Goal: Transaction & Acquisition: Obtain resource

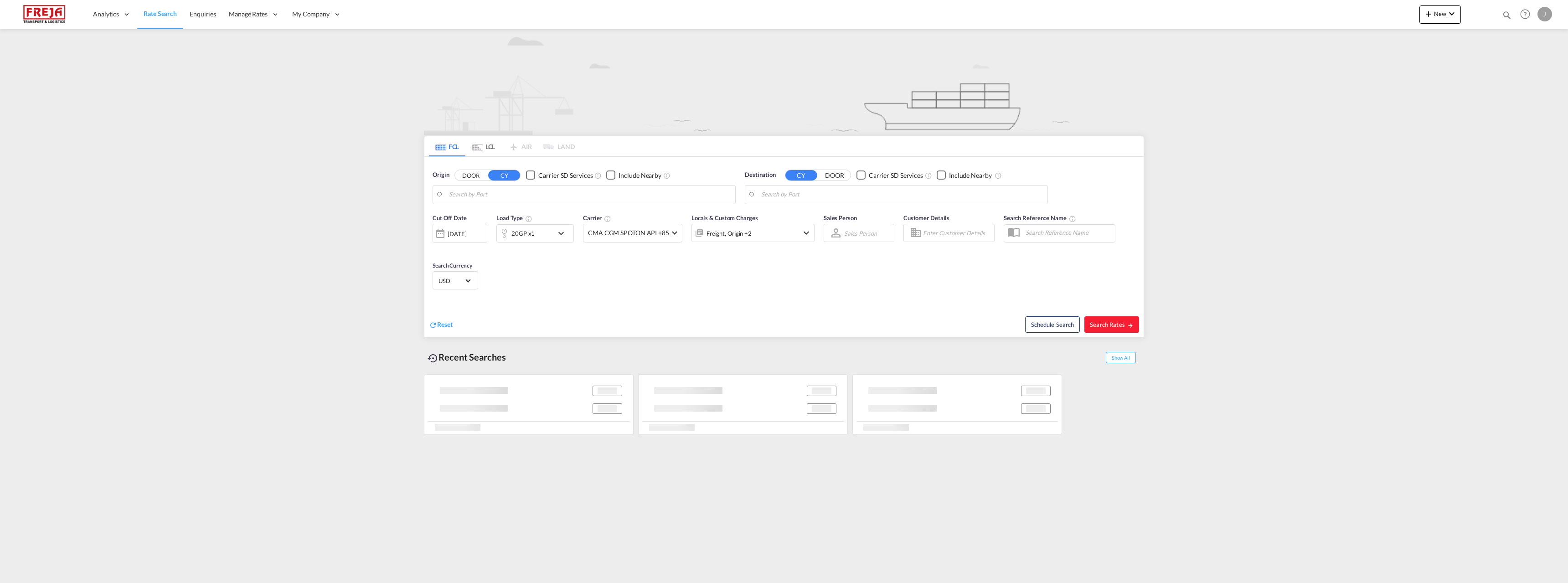
type input "Constanta, ROCND"
type input "[GEOGRAPHIC_DATA] ([GEOGRAPHIC_DATA]), [GEOGRAPHIC_DATA]"
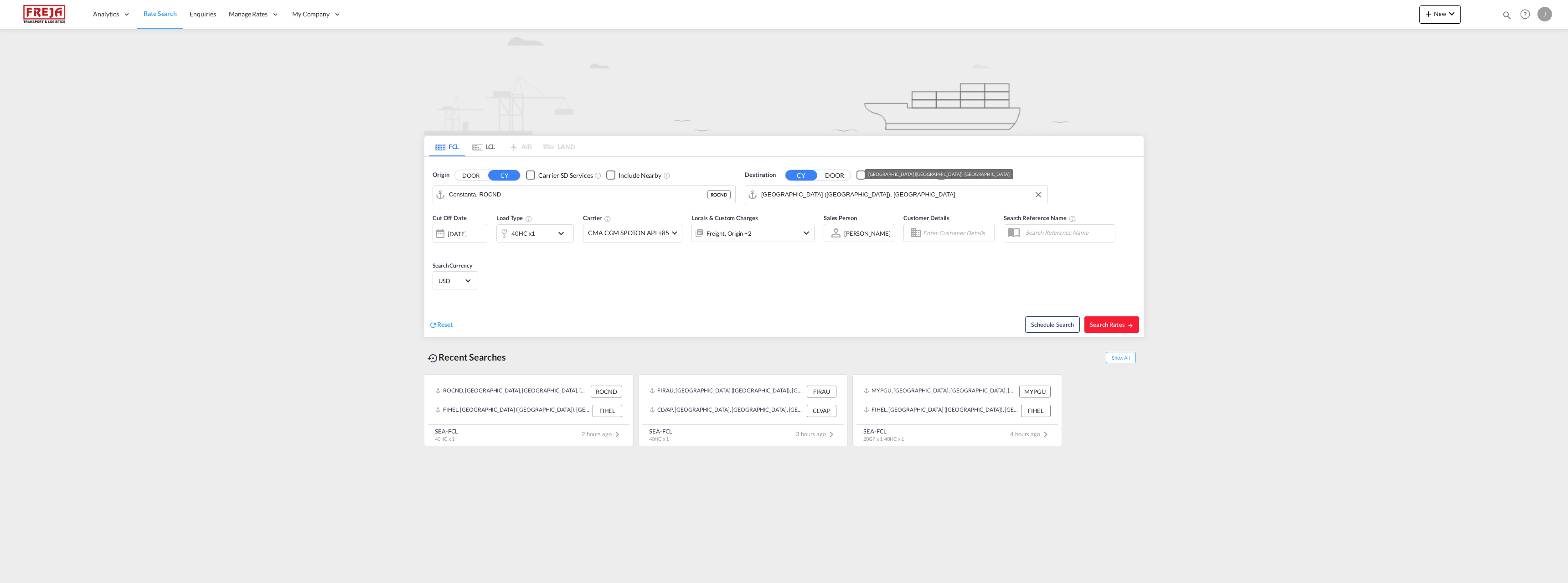
click at [772, 196] on input "[GEOGRAPHIC_DATA] ([GEOGRAPHIC_DATA]), [GEOGRAPHIC_DATA]" at bounding box center [902, 195] width 282 height 13
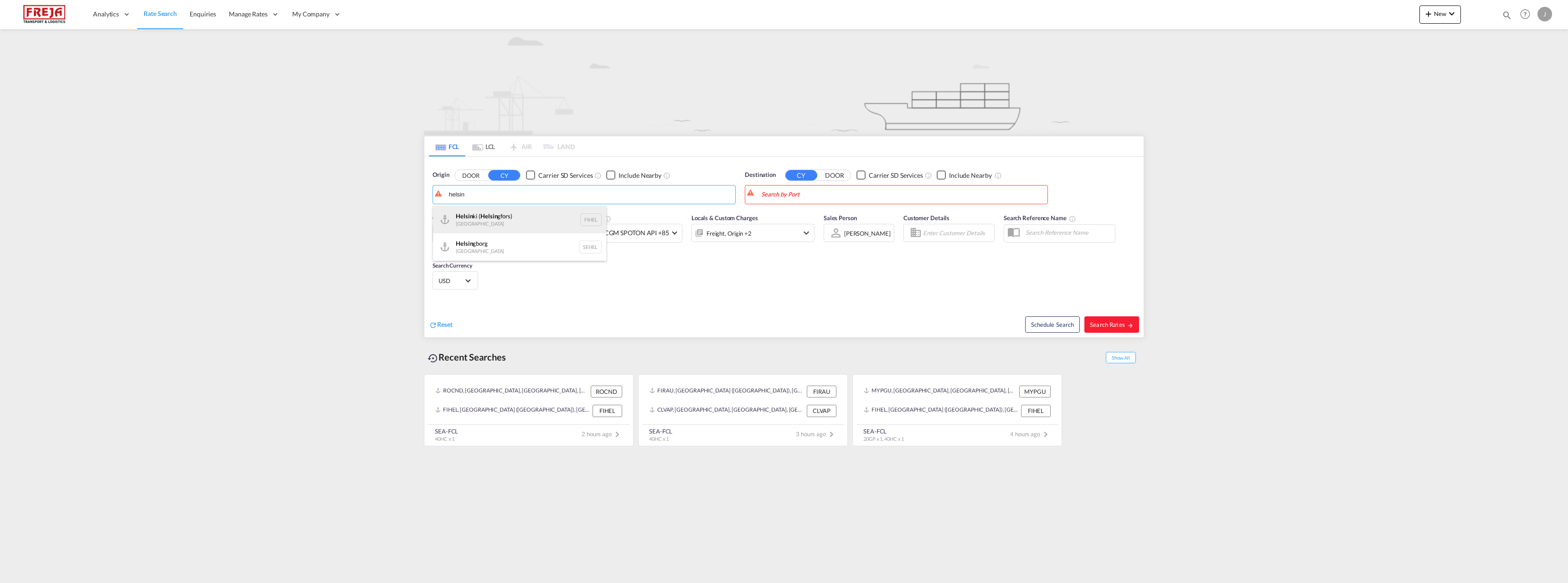
click at [538, 224] on div "Helsin ki ( Helsin gfors) Finland FIHEL" at bounding box center [519, 219] width 173 height 27
type input "[GEOGRAPHIC_DATA] ([GEOGRAPHIC_DATA]), [GEOGRAPHIC_DATA]"
click at [845, 190] on body "Analytics Reports Dashboard Rate Search Enquiries Manage Rates Contract Rates" at bounding box center [784, 292] width 1568 height 583
click at [810, 218] on div "[GEOGRAPHIC_DATA] [GEOGRAPHIC_DATA] ZADUR" at bounding box center [831, 219] width 173 height 27
type input "[GEOGRAPHIC_DATA], ZADUR"
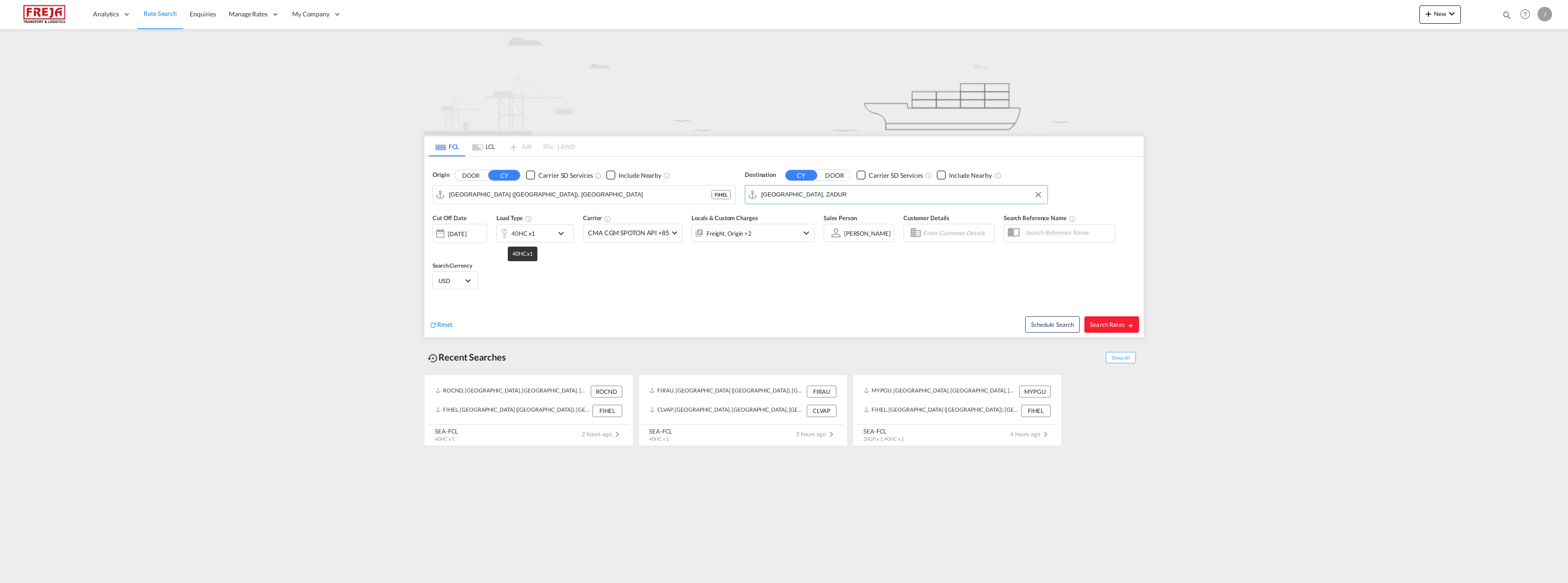
click at [524, 234] on div "40HC x1" at bounding box center [523, 233] width 24 height 13
click at [471, 273] on span "40HC" at bounding box center [460, 273] width 26 height 9
click at [466, 229] on md-option "20GP" at bounding box center [471, 229] width 62 height 22
click at [539, 274] on input "20000" at bounding box center [539, 273] width 37 height 15
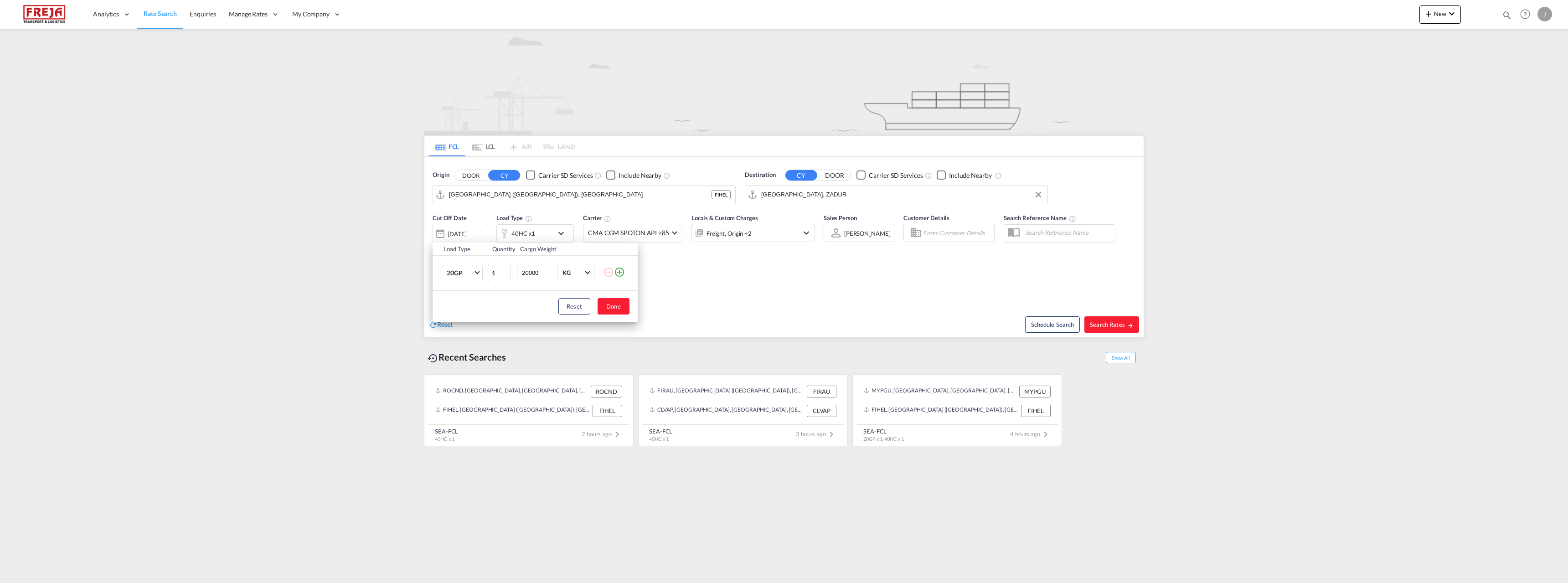
click at [539, 274] on input "20000" at bounding box center [539, 273] width 37 height 15
type input "5000"
click at [612, 307] on button "Done" at bounding box center [614, 306] width 32 height 16
click at [1104, 319] on button "Search Rates" at bounding box center [1111, 324] width 55 height 16
type input "FIHEL to ZADUR / [DATE]"
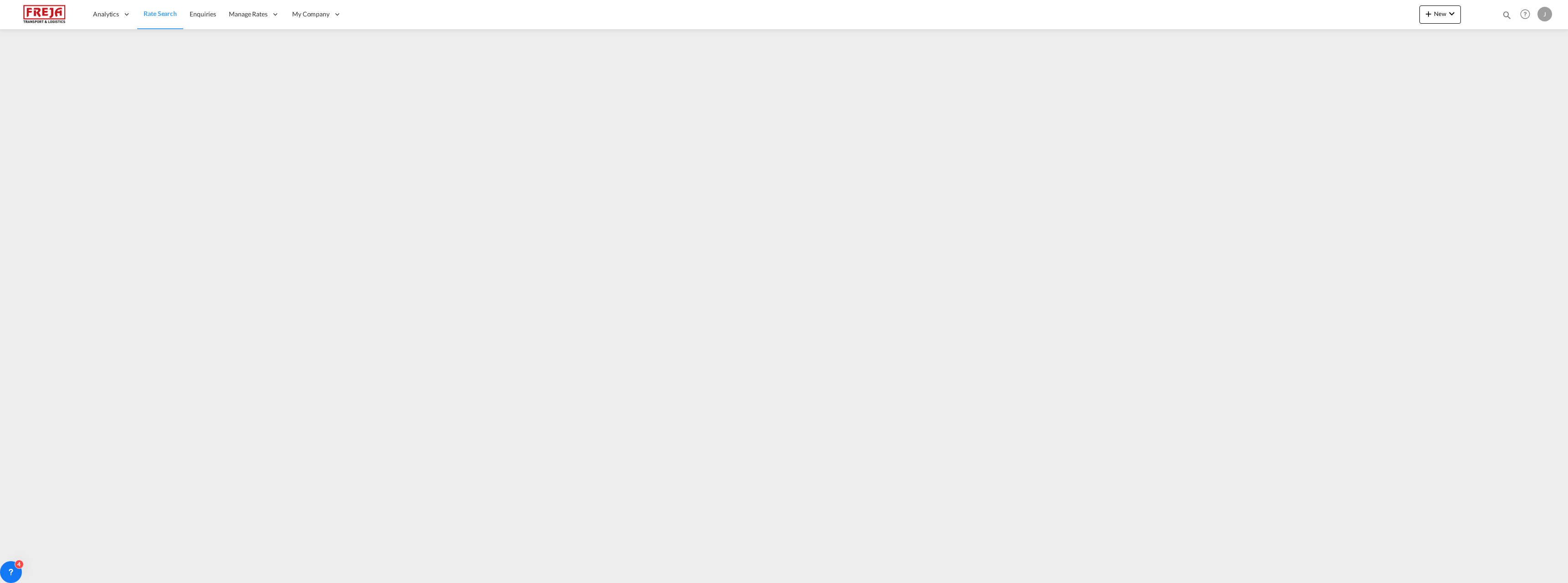
click at [157, 13] on span "Rate Search" at bounding box center [160, 13] width 33 height 8
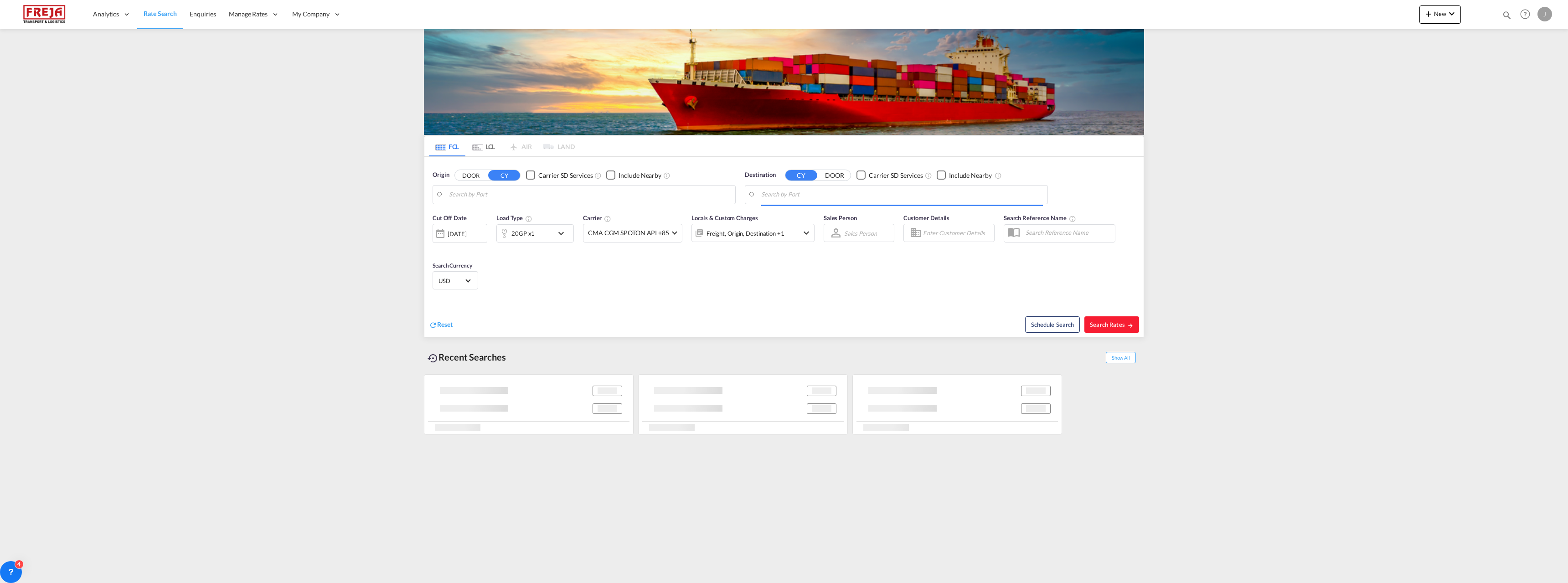
click at [488, 147] on md-tab-item "LCL" at bounding box center [484, 146] width 37 height 20
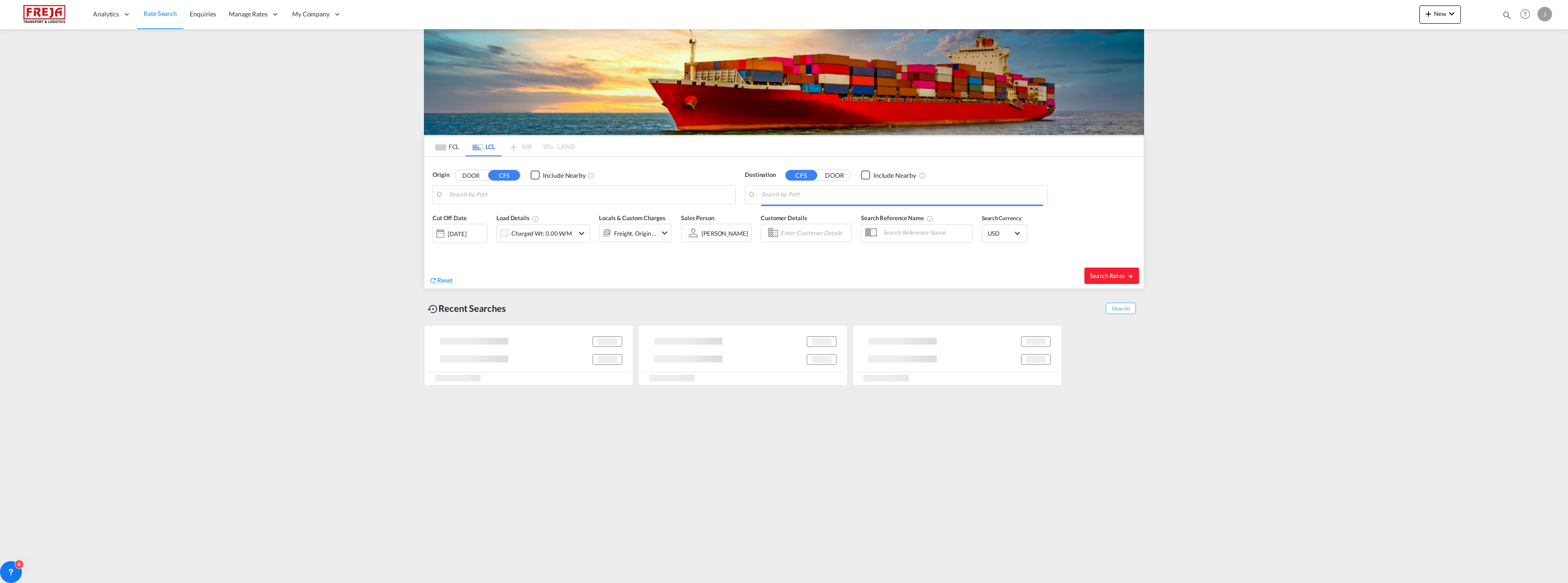
type input "Qingdao Pt, SD, CNQDG"
type input "[GEOGRAPHIC_DATA] ([GEOGRAPHIC_DATA]), [GEOGRAPHIC_DATA]"
click at [540, 201] on input "Qingdao Pt, SD, CNQDG" at bounding box center [590, 195] width 282 height 13
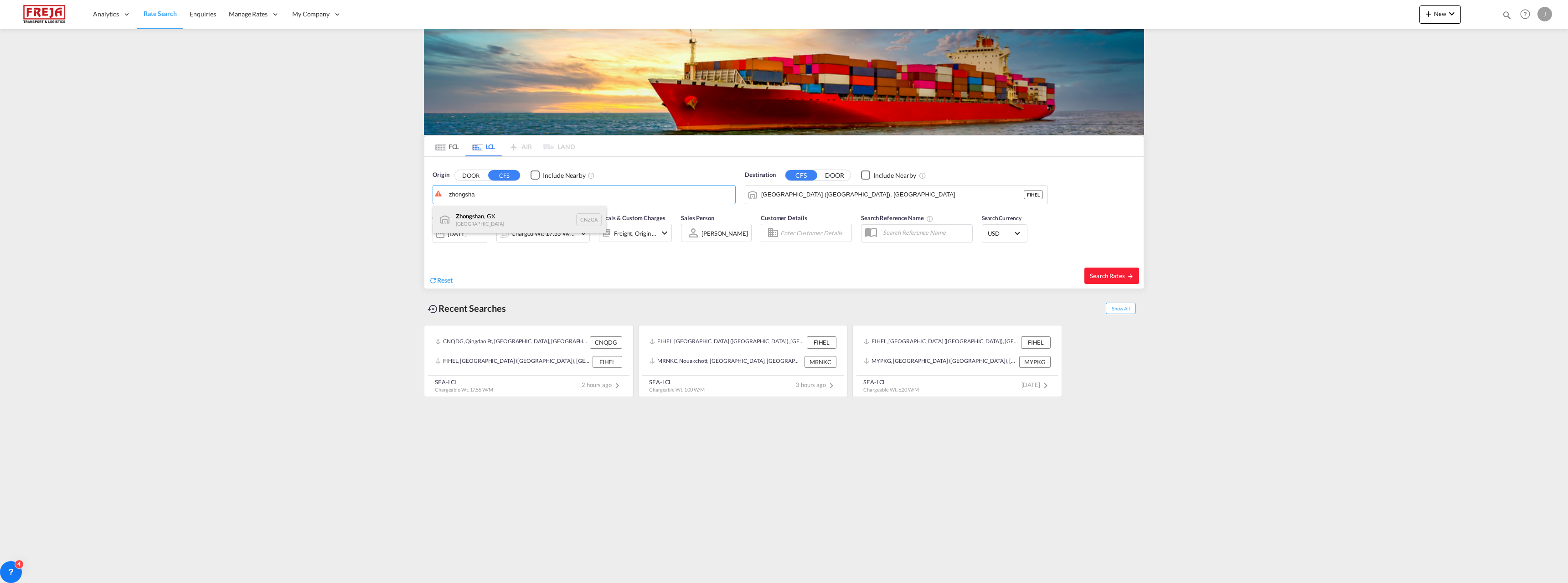
click at [514, 215] on div "Zhongsha n, GX China CNZGA" at bounding box center [519, 219] width 173 height 27
type input "Zhongshan, GX, CNZGA"
click at [530, 232] on div "Charged Wt: 17.55 W/M" at bounding box center [544, 233] width 65 height 13
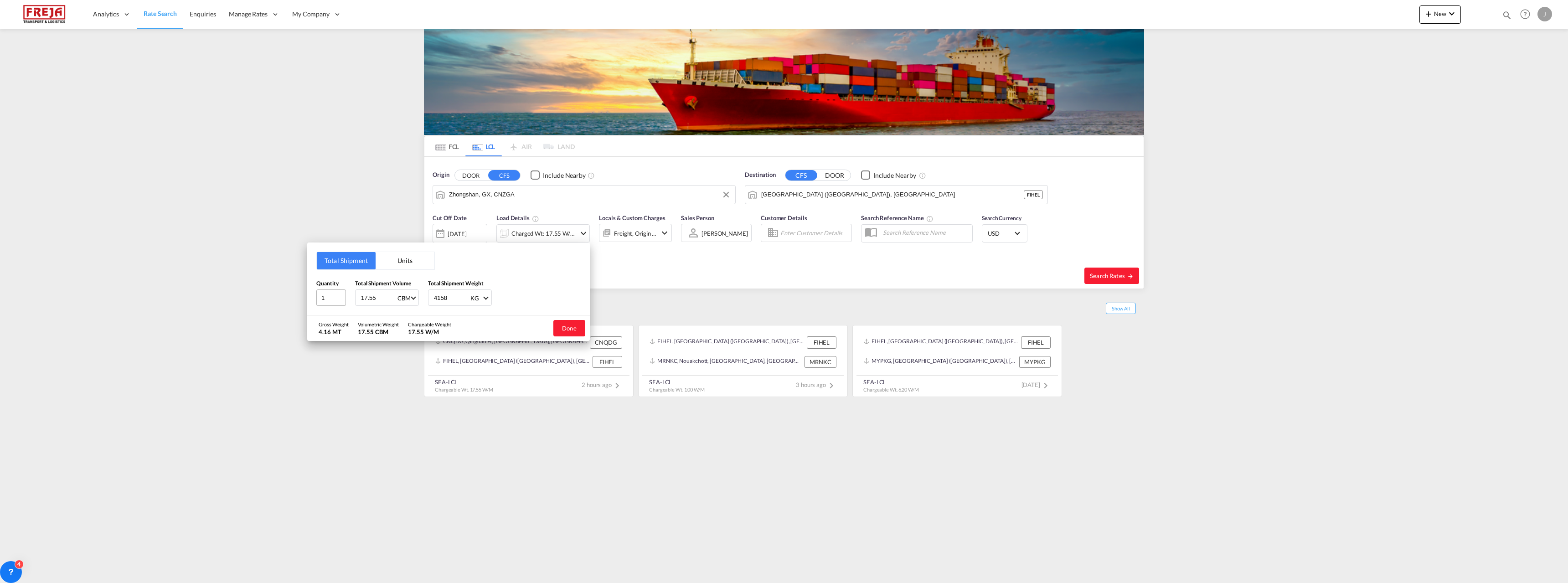
drag, startPoint x: 376, startPoint y: 299, endPoint x: 321, endPoint y: 292, distance: 55.4
click at [321, 292] on div "Quantity 1 Total Shipment Volume 17.55 CBM CBM CFT Total Shipment Weight 4158 K…" at bounding box center [449, 292] width 264 height 27
type input "3.25"
type input "1000"
click at [578, 329] on button "Done" at bounding box center [569, 328] width 32 height 16
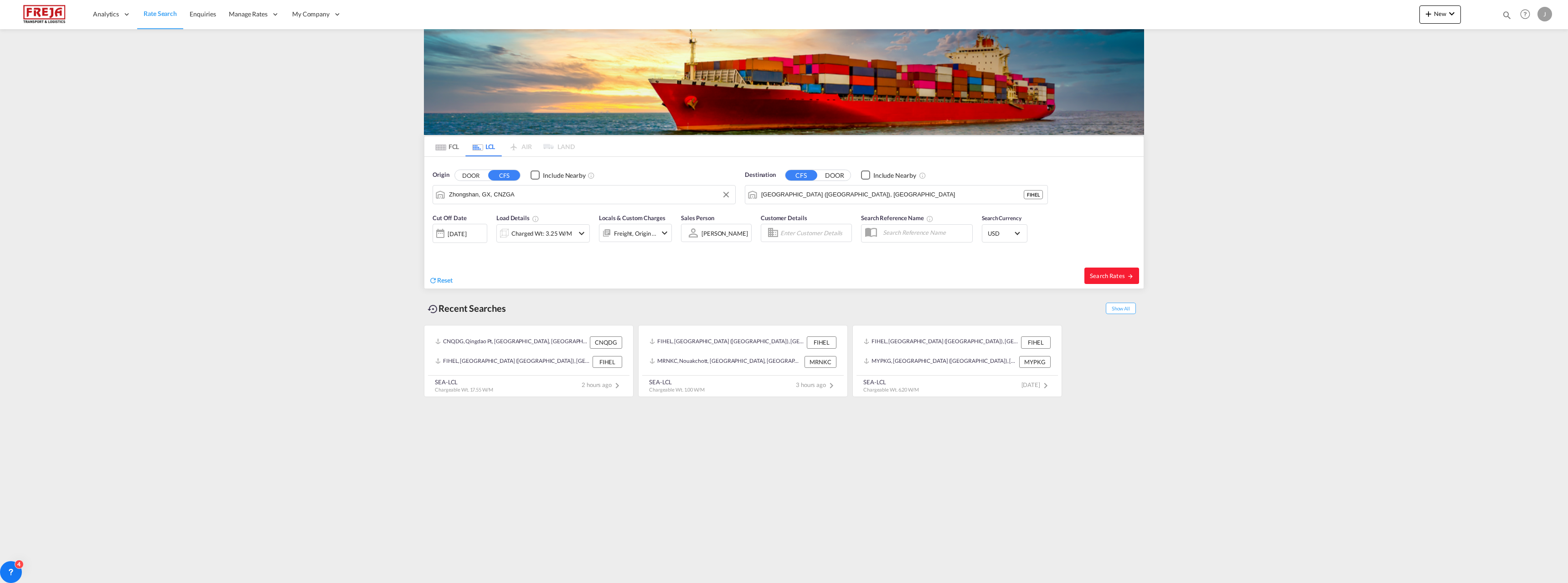
click at [999, 226] on div "USD د.إ AED [GEOGRAPHIC_DATA] Dirham Af AFN Afghan afghani Lek ALL [GEOGRAPHIC_…" at bounding box center [1004, 233] width 46 height 18
click at [1006, 231] on span "USD" at bounding box center [1001, 233] width 26 height 8
click at [1012, 229] on input "search" at bounding box center [1054, 229] width 133 height 8
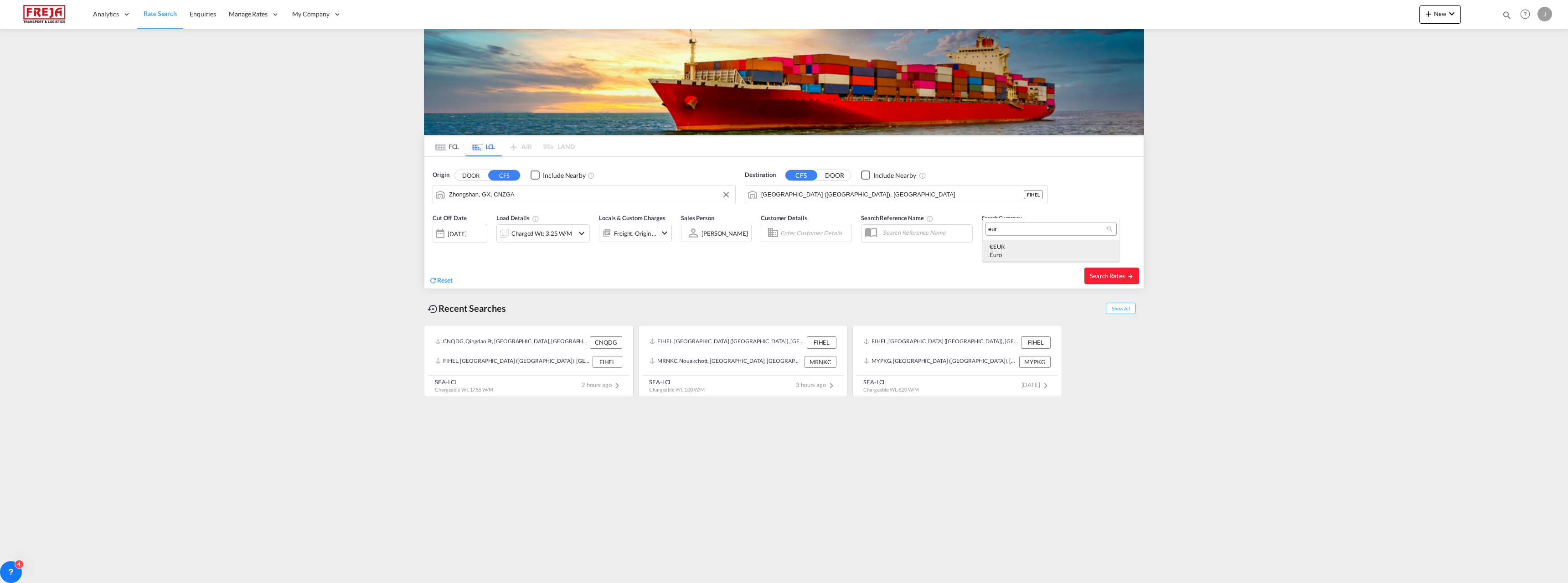
type input "eur"
click at [1015, 245] on div "€ EUR Euro" at bounding box center [1051, 250] width 123 height 16
click at [1122, 283] on button "Search Rates" at bounding box center [1111, 276] width 55 height 16
type input "CNZGA to FIHEL / [DATE]"
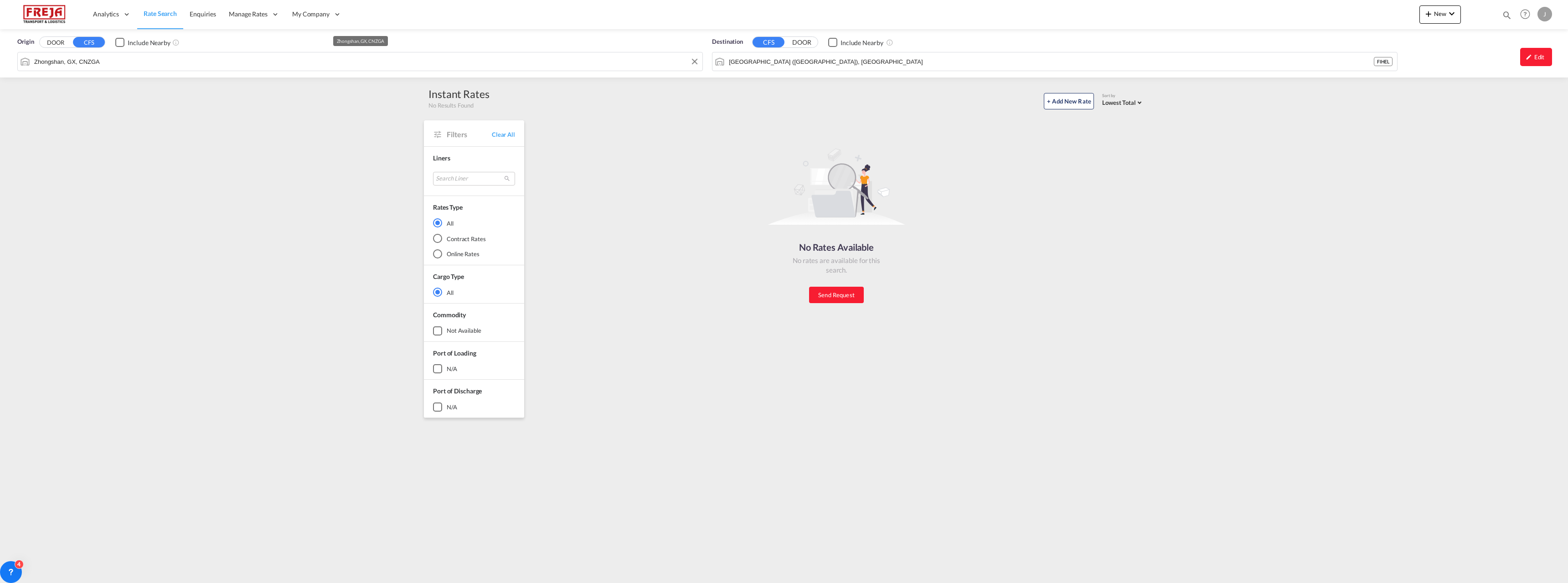
click at [279, 64] on input "Zhongshan, GX, CNZGA" at bounding box center [366, 61] width 663 height 13
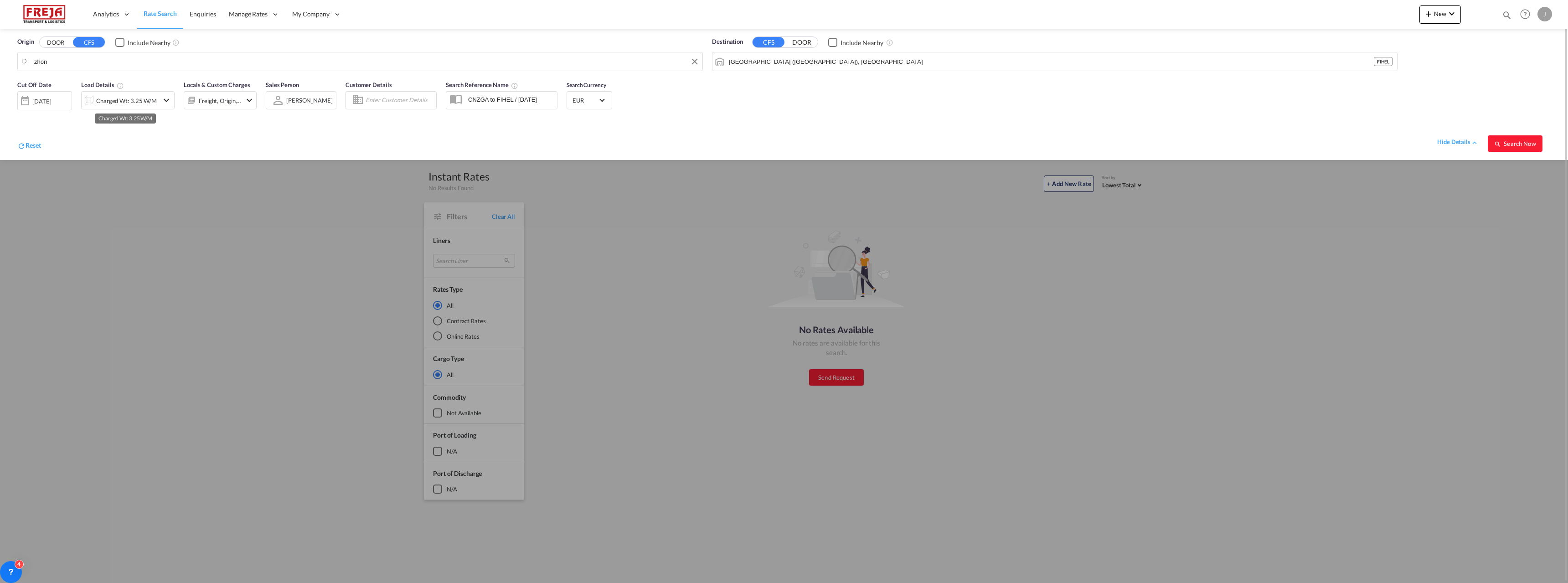
click at [138, 102] on div "Charged Wt: 3.25 W/M" at bounding box center [127, 100] width 61 height 13
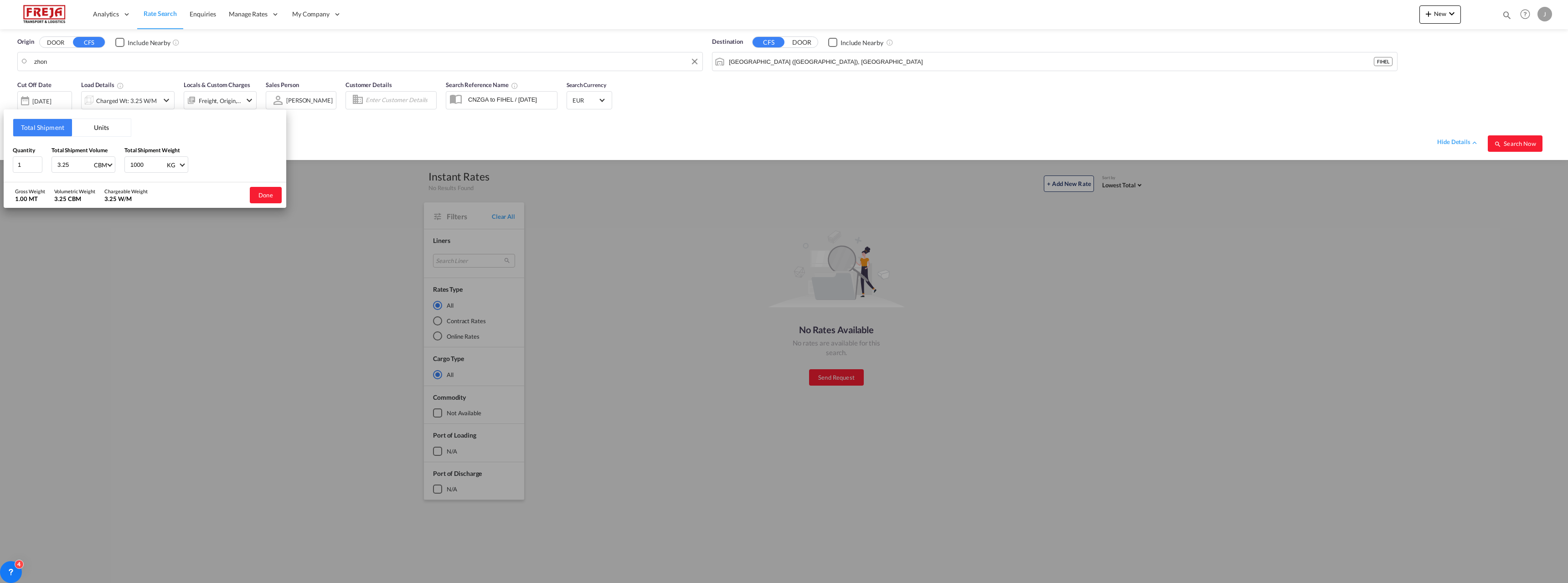
click at [139, 58] on div "Total Shipment Units Quantity 1 Total Shipment Volume 3.25 CBM CBM CFT Total Sh…" at bounding box center [784, 292] width 1568 height 583
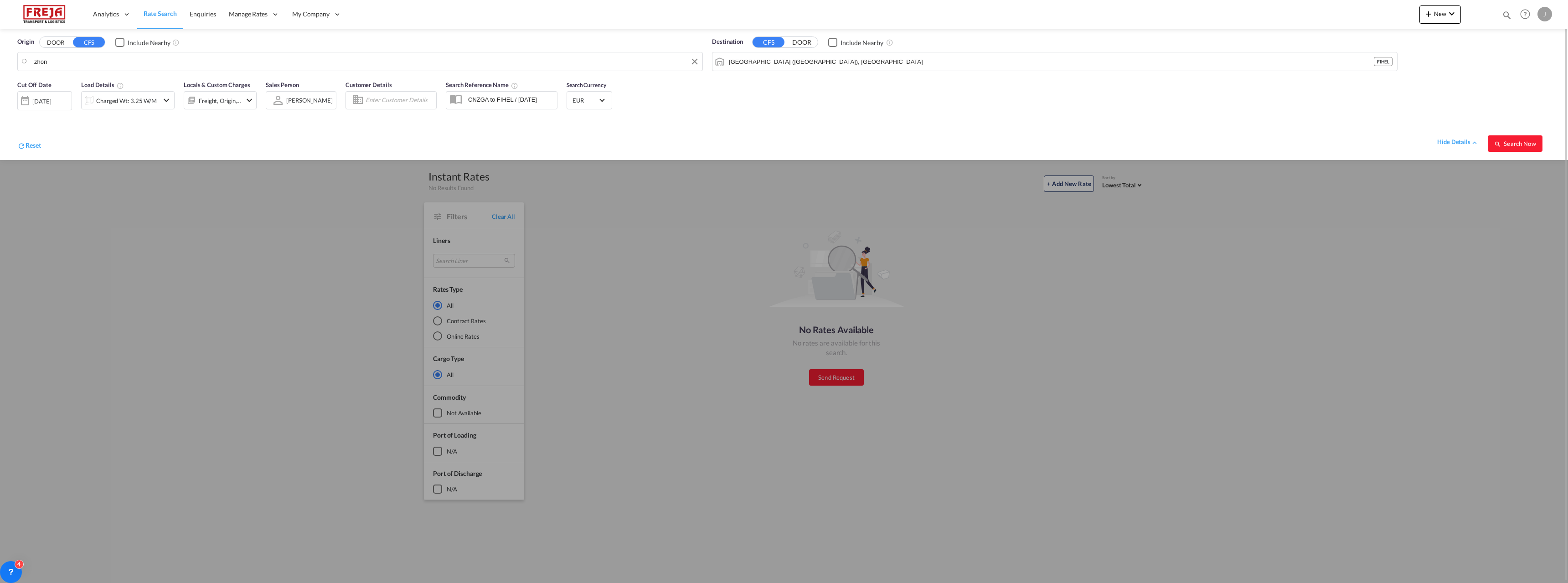
click at [114, 58] on body "Analytics Reports Dashboard Rate Search Enquiries Manage Rates Contract Rates" at bounding box center [784, 292] width 1568 height 583
drag, startPoint x: 97, startPoint y: 64, endPoint x: -1, endPoint y: 65, distance: 98.0
click at [0, 65] on html "Analytics Reports Dashboard Rate Search Enquiries Manage Rates Contract Rates" at bounding box center [784, 292] width 1568 height 583
type input "Zhongshan"
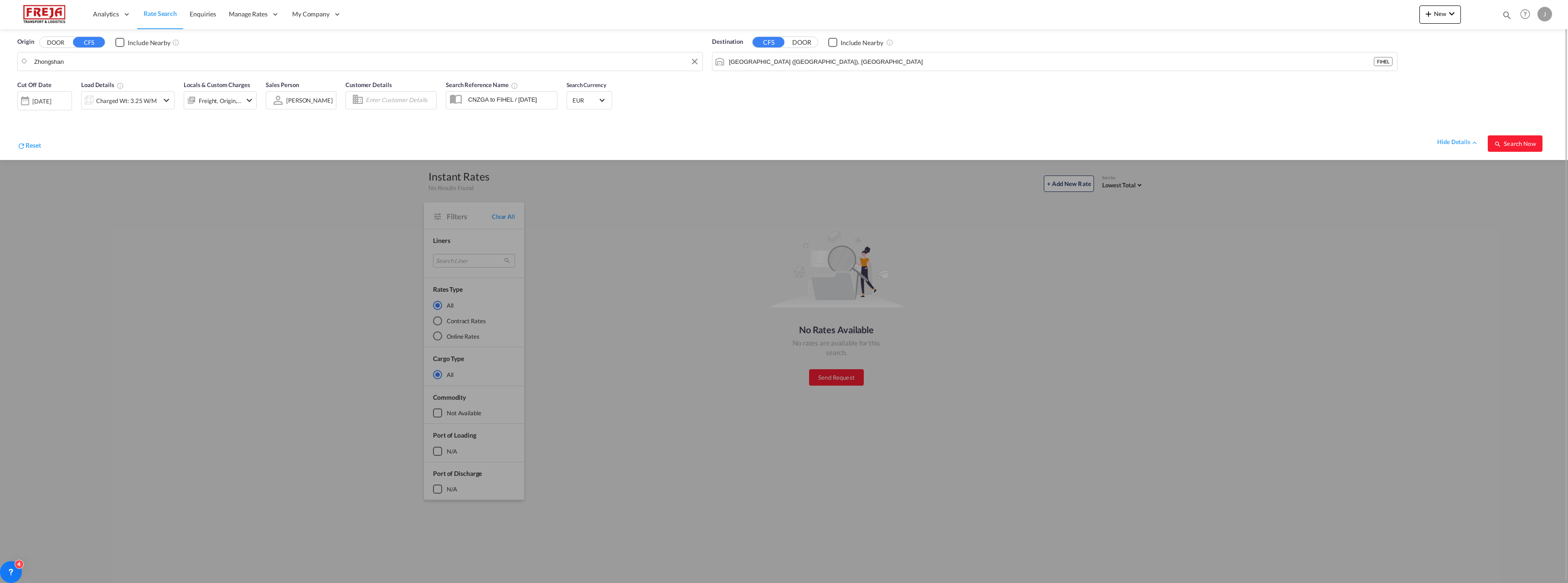
click at [96, 57] on body "Analytics Reports Dashboard Rate Search Enquiries Manage Rates Contract Rates" at bounding box center [784, 292] width 1568 height 583
drag, startPoint x: 96, startPoint y: 57, endPoint x: 79, endPoint y: 66, distance: 19.2
click at [68, 83] on div "Zhongshan , GX China CNZGA" at bounding box center [104, 86] width 173 height 27
type input "Zhongshan, GX, CNZGA"
click at [60, 44] on button "DOOR" at bounding box center [55, 42] width 32 height 10
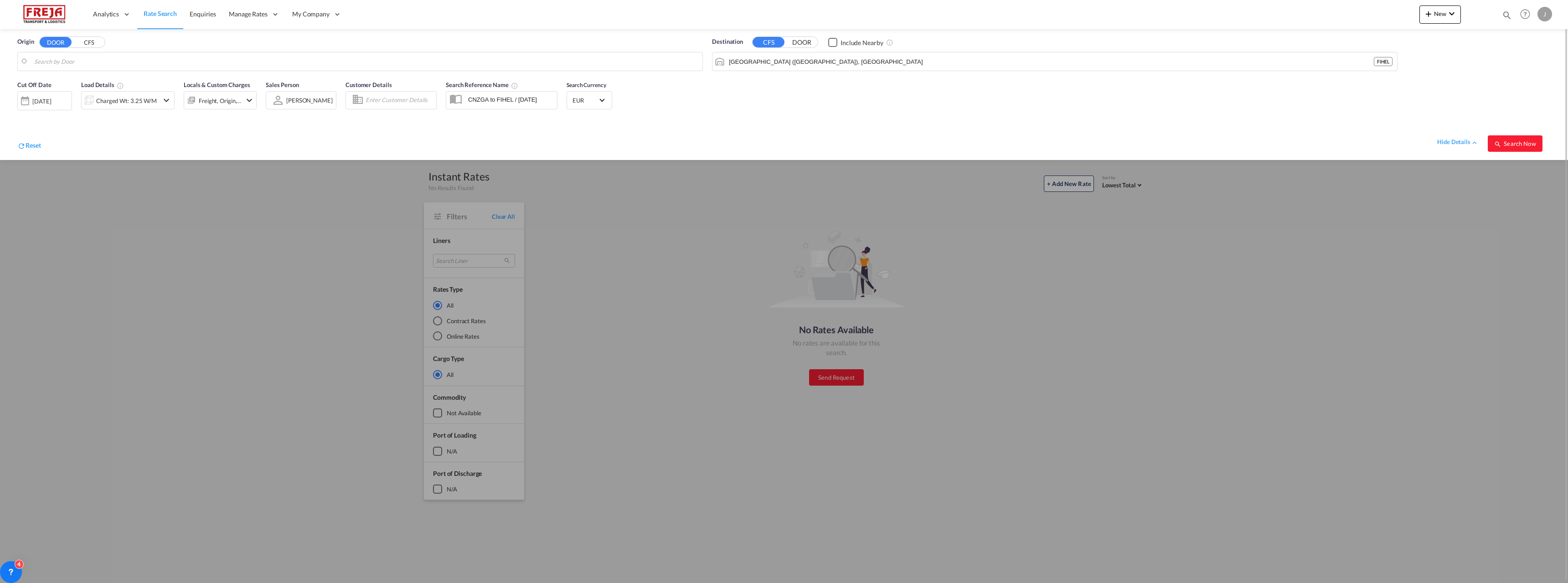
click at [88, 41] on button "CFS" at bounding box center [89, 42] width 32 height 10
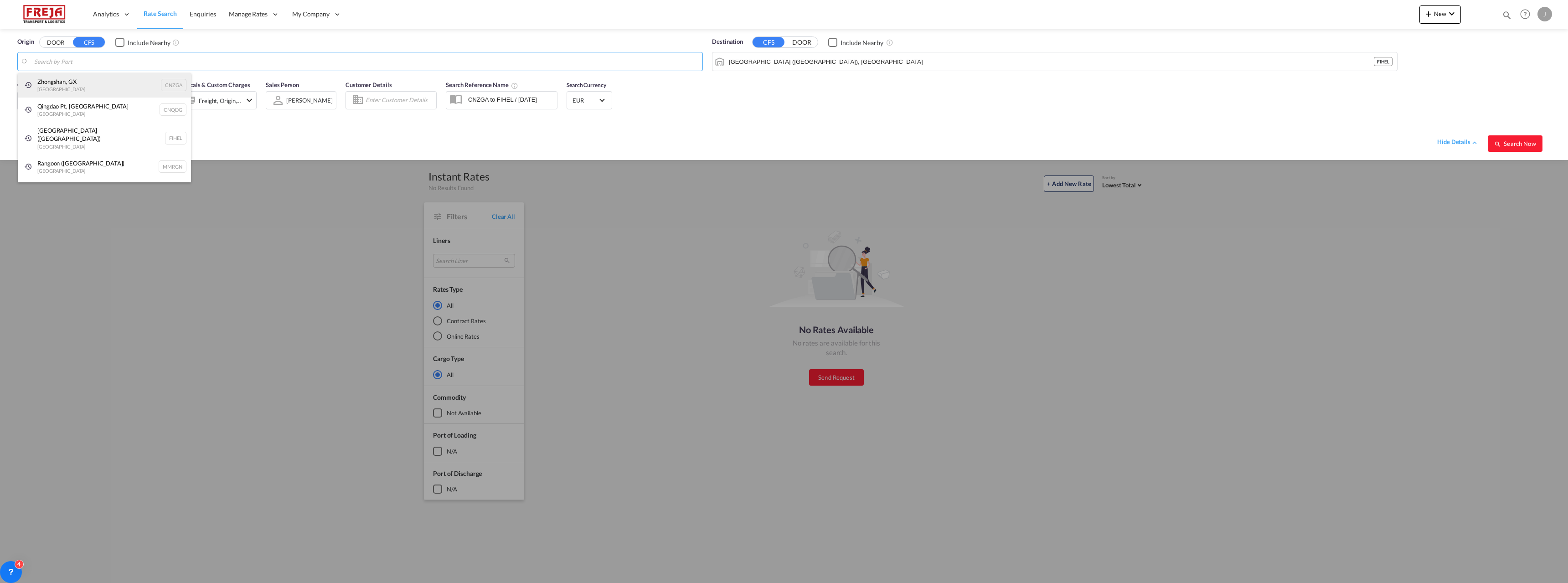
click at [97, 78] on div "Zhongshan, GX China CNZGA" at bounding box center [104, 85] width 173 height 24
type input "Zhongshan, GX, CNZGA"
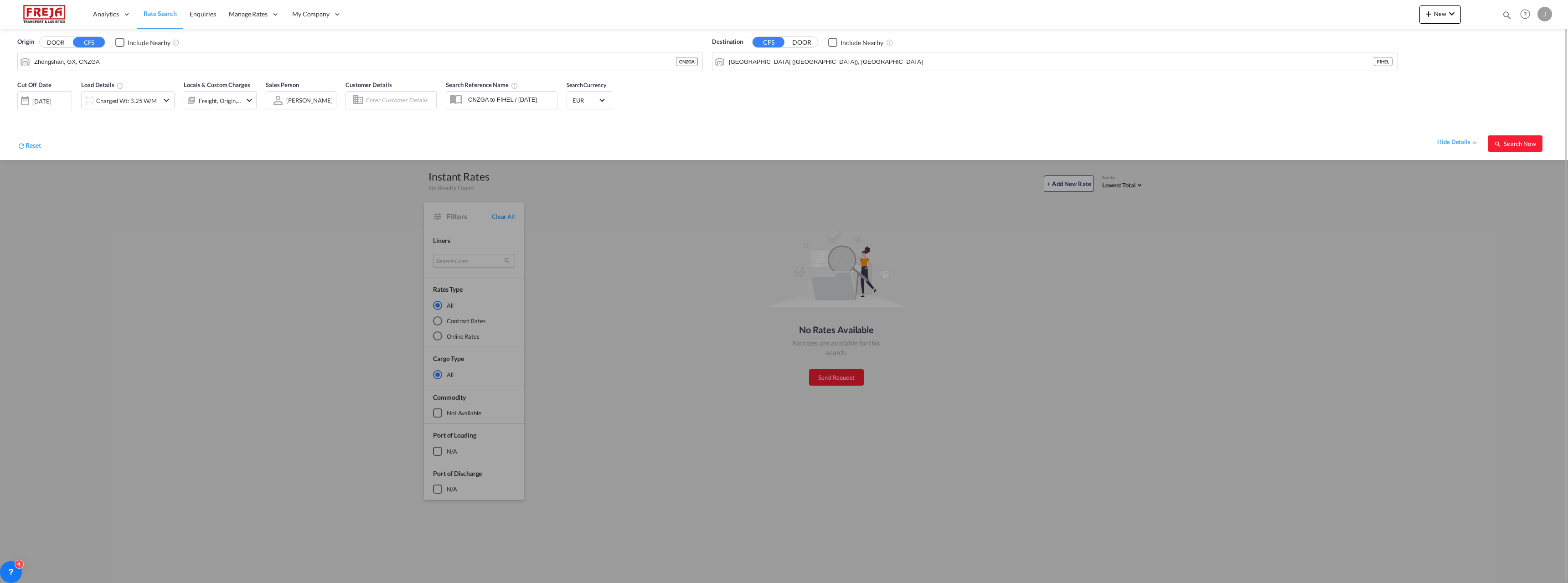
click at [119, 43] on div "Checkbox No Ink" at bounding box center [119, 42] width 9 height 9
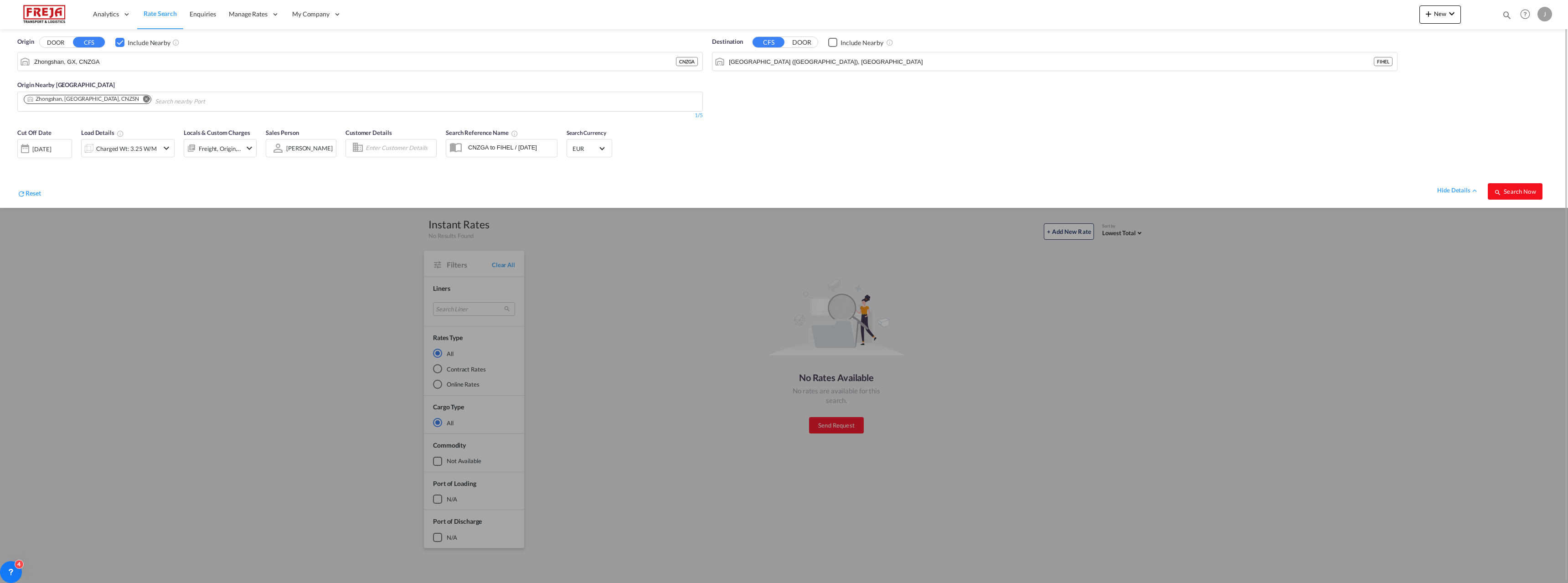
click at [1526, 189] on span "Search Now" at bounding box center [1515, 192] width 41 height 7
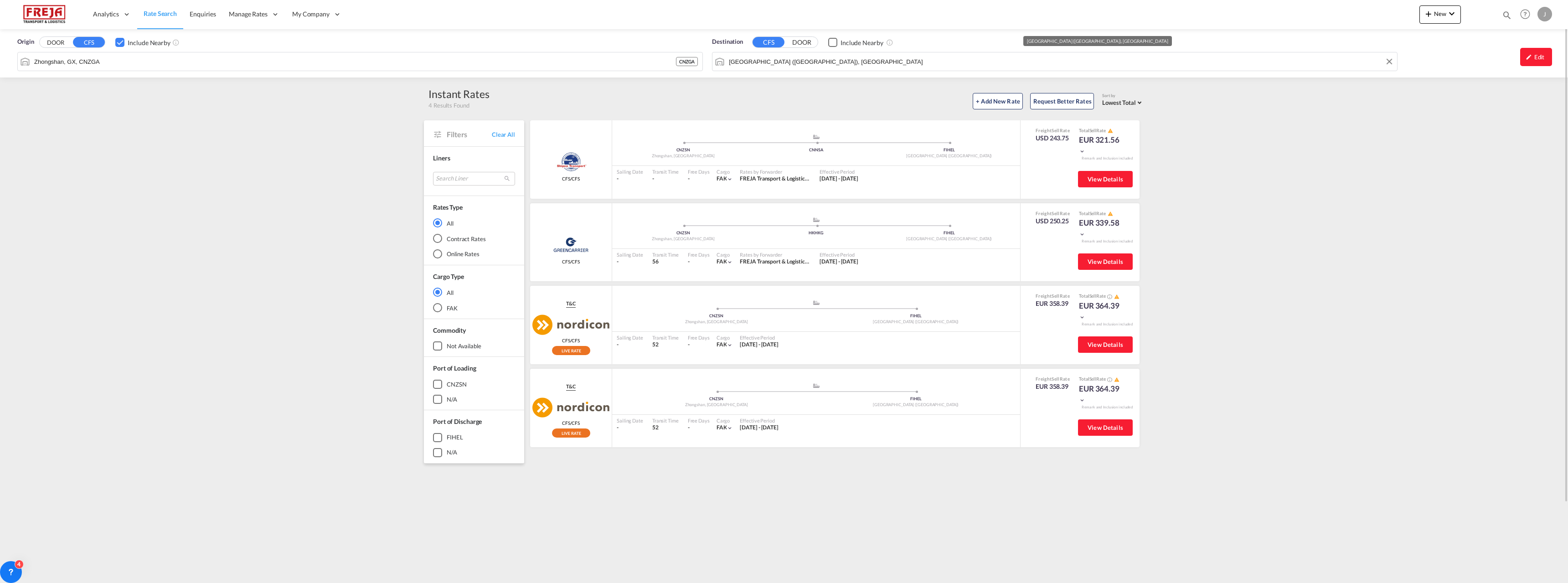
click at [777, 55] on input "[GEOGRAPHIC_DATA] ([GEOGRAPHIC_DATA]), [GEOGRAPHIC_DATA]" at bounding box center [1060, 61] width 663 height 13
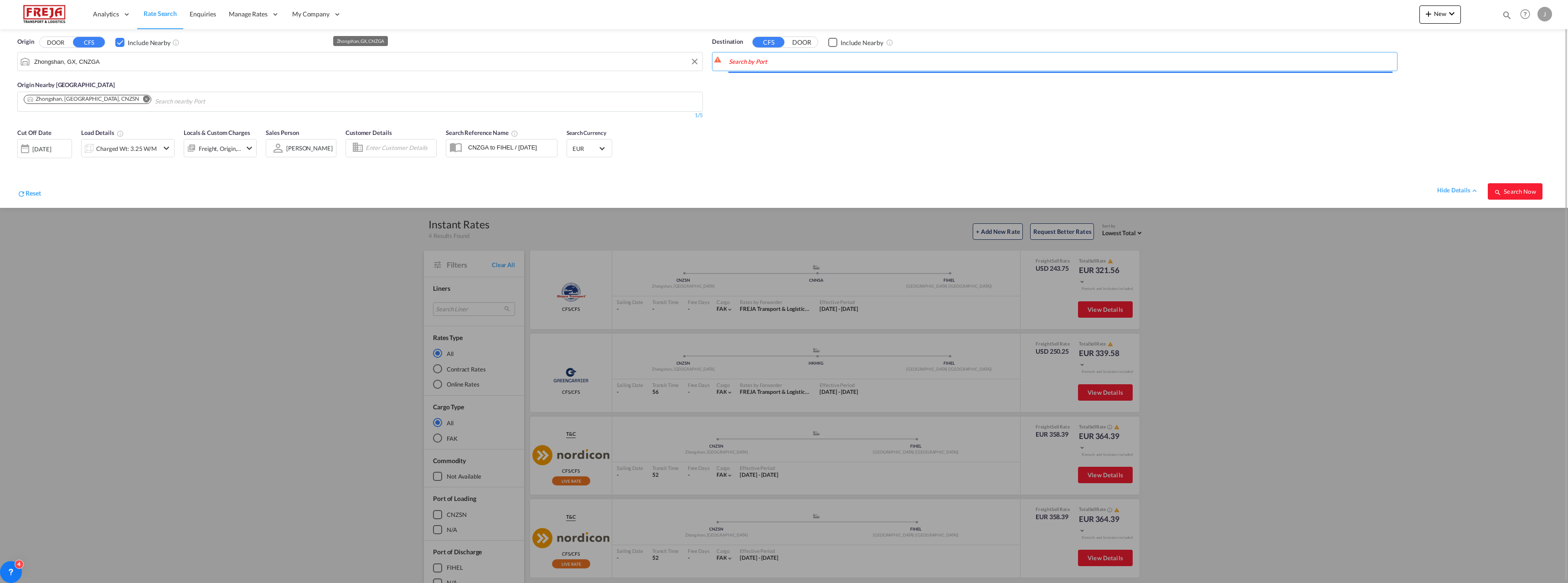
click at [584, 61] on input "Zhongshan, GX, CNZGA" at bounding box center [366, 61] width 663 height 13
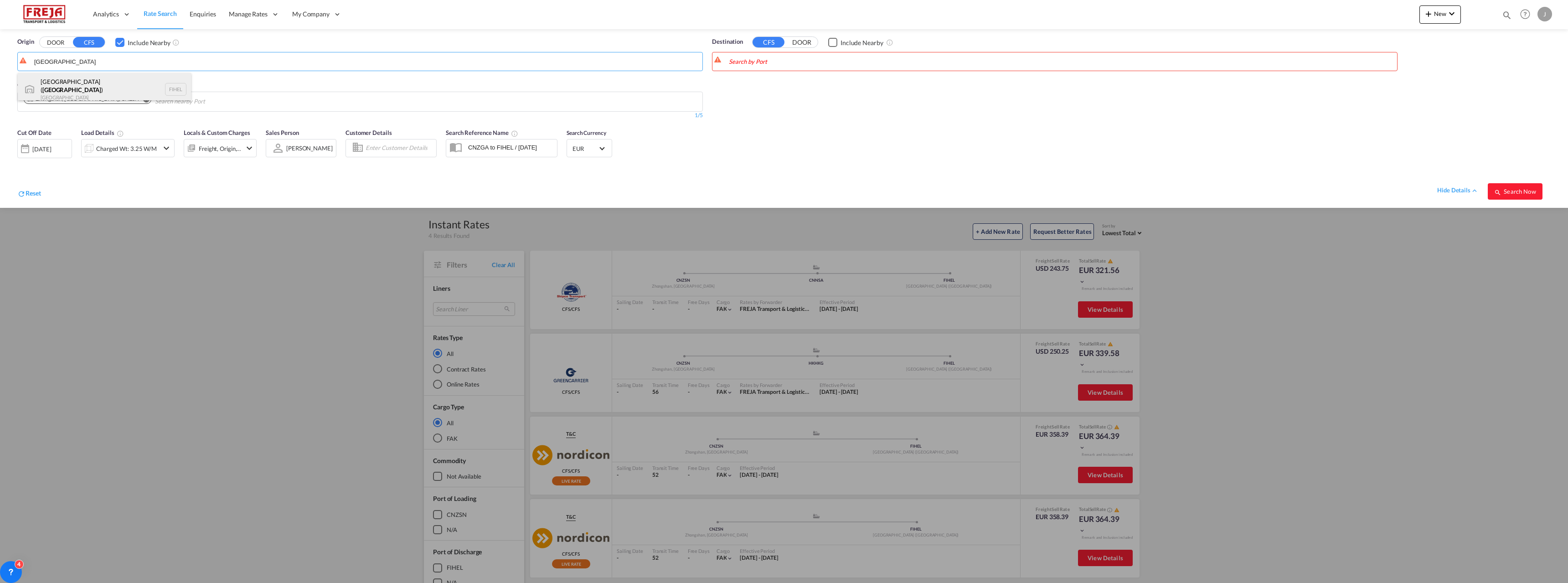
click at [110, 79] on div "[GEOGRAPHIC_DATA] ( [GEOGRAPHIC_DATA] ) [GEOGRAPHIC_DATA] FIHEL" at bounding box center [104, 89] width 173 height 33
type input "[GEOGRAPHIC_DATA] ([GEOGRAPHIC_DATA]), [GEOGRAPHIC_DATA]"
drag, startPoint x: 99, startPoint y: 99, endPoint x: 90, endPoint y: 108, distance: 12.7
click at [143, 99] on md-icon "Remove" at bounding box center [146, 99] width 7 height 7
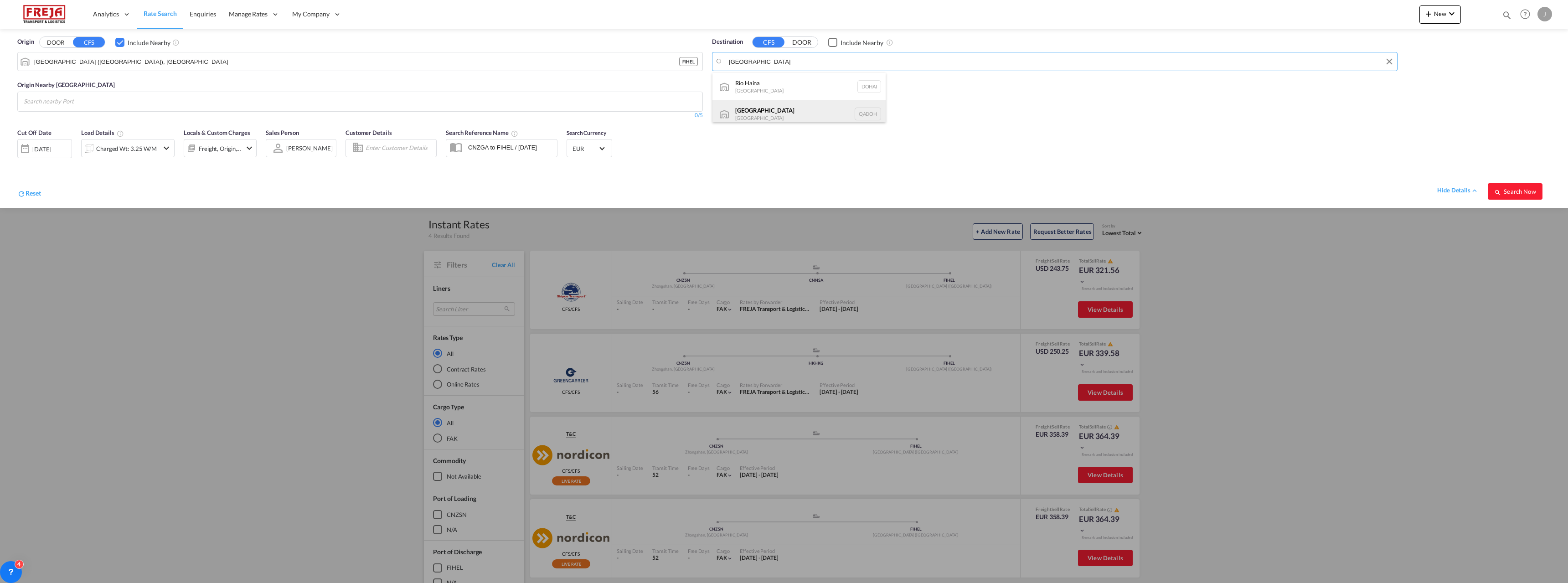
click at [760, 111] on div "Doha [GEOGRAPHIC_DATA] [GEOGRAPHIC_DATA]" at bounding box center [799, 114] width 173 height 27
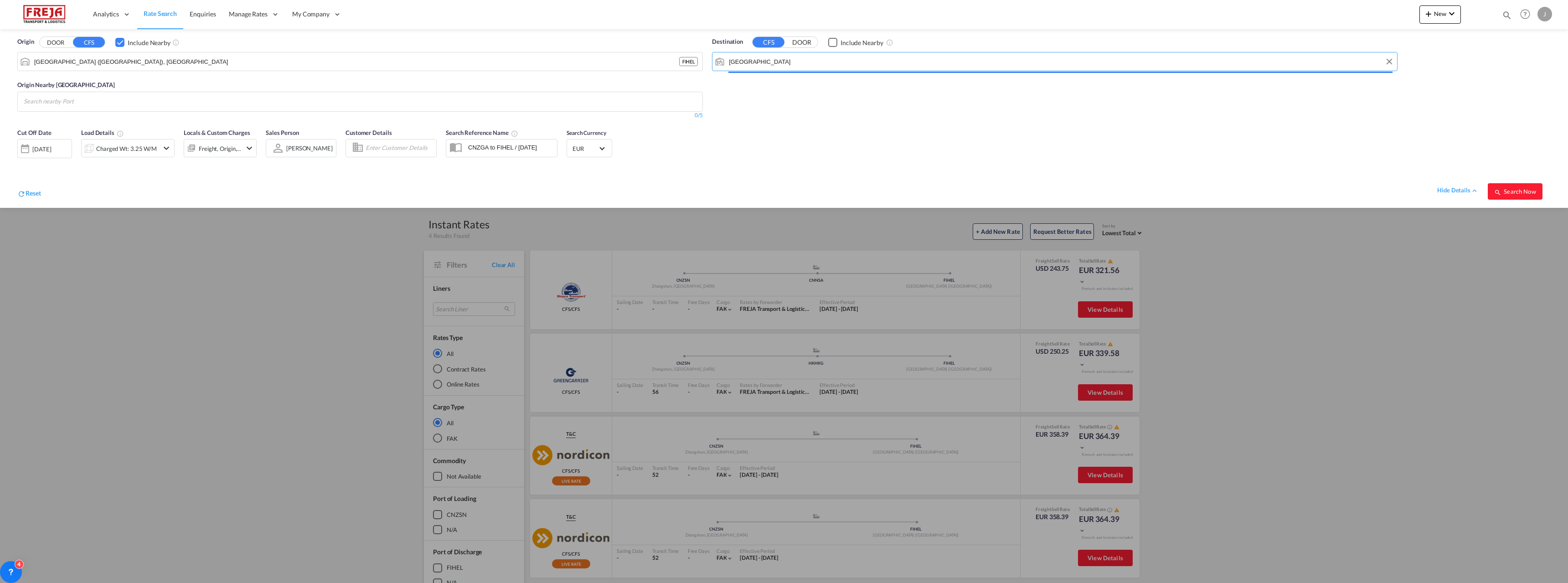
type input "[GEOGRAPHIC_DATA], QADOH"
click at [135, 151] on div "Charged Wt: 3.25 W/M" at bounding box center [127, 148] width 61 height 13
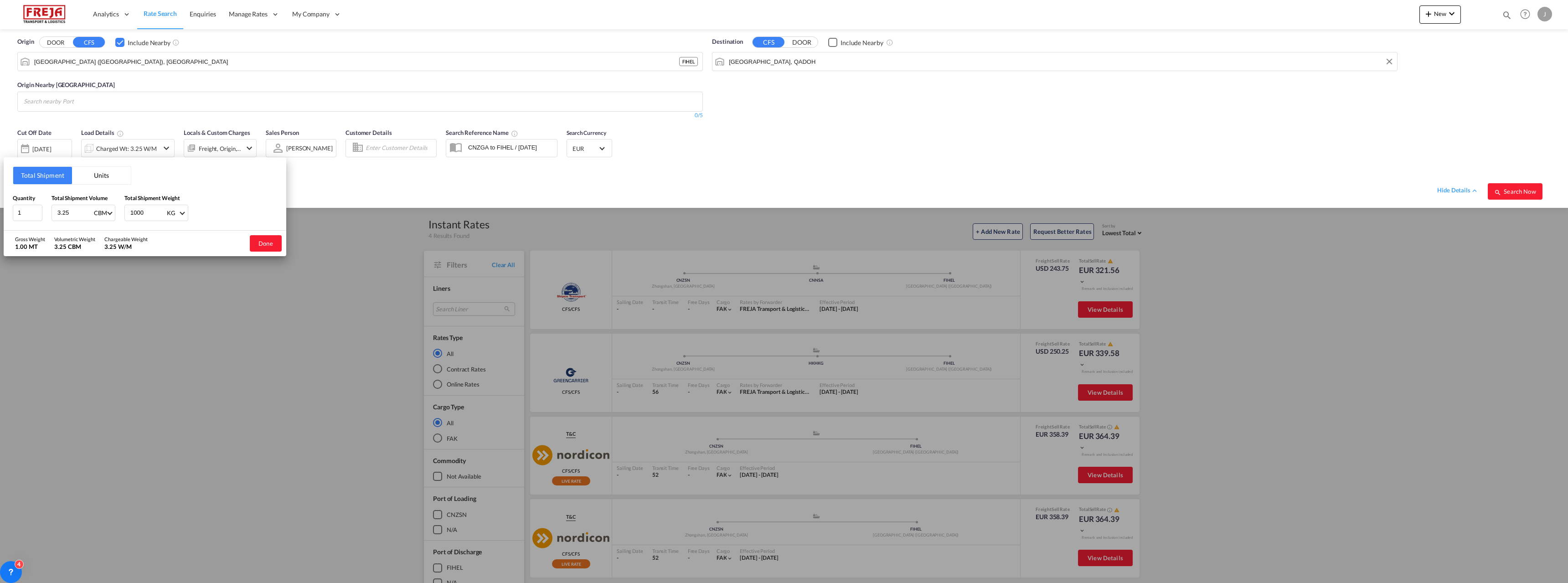
click at [80, 210] on input "3.25" at bounding box center [75, 212] width 37 height 15
drag, startPoint x: 80, startPoint y: 210, endPoint x: 35, endPoint y: 208, distance: 45.0
click at [35, 208] on div "Quantity 1 Total Shipment Volume 3.25 CBM CBM CFT Total Shipment Weight 1000 KG…" at bounding box center [145, 207] width 264 height 27
type input "1"
click at [266, 244] on button "Done" at bounding box center [265, 243] width 32 height 16
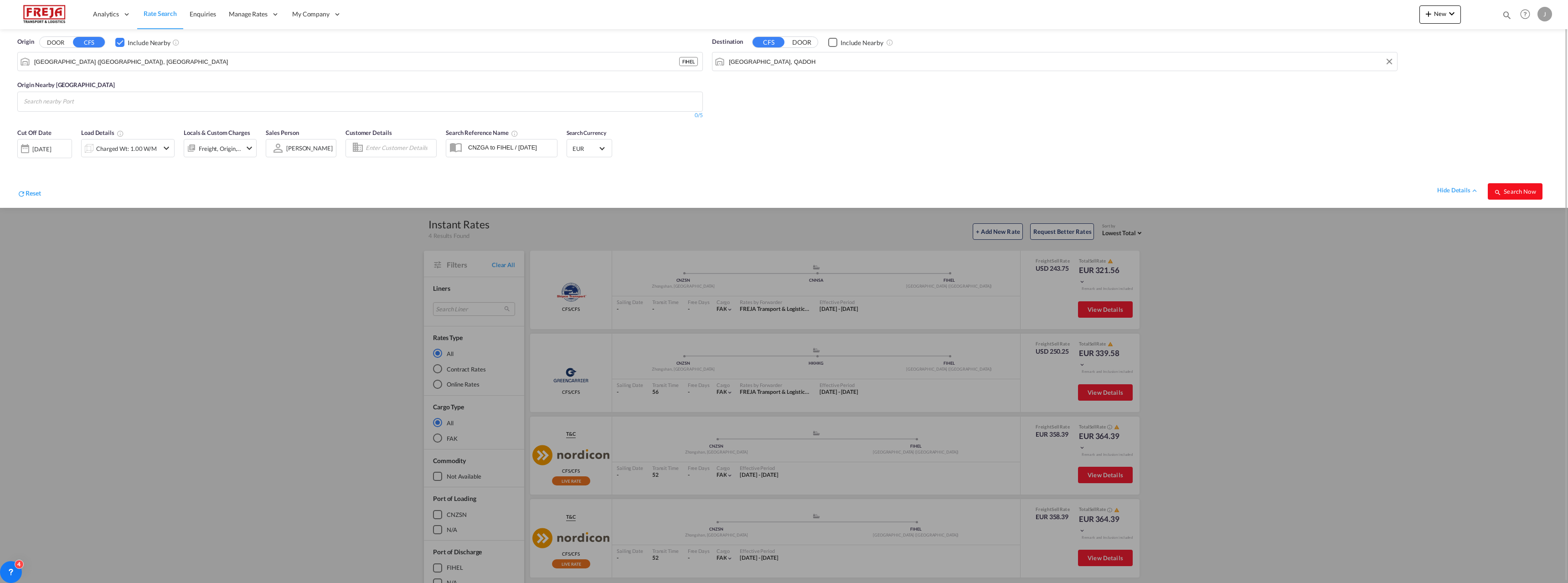
click at [1520, 189] on span "Search Now" at bounding box center [1515, 192] width 41 height 7
click at [106, 77] on div "Origin Nearby [GEOGRAPHIC_DATA] 0/5" at bounding box center [360, 95] width 685 height 48
click at [120, 41] on div "Checkbox No Ink" at bounding box center [119, 42] width 9 height 9
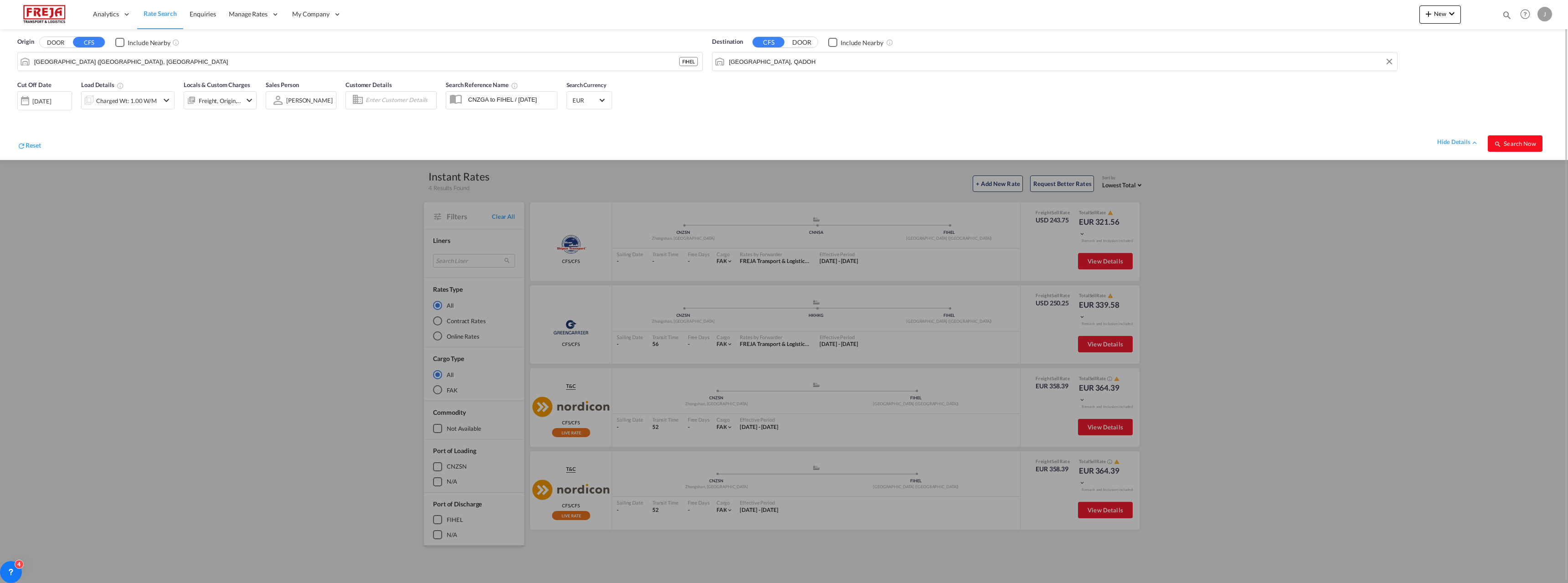
click at [1514, 139] on button "Search Now" at bounding box center [1515, 143] width 55 height 16
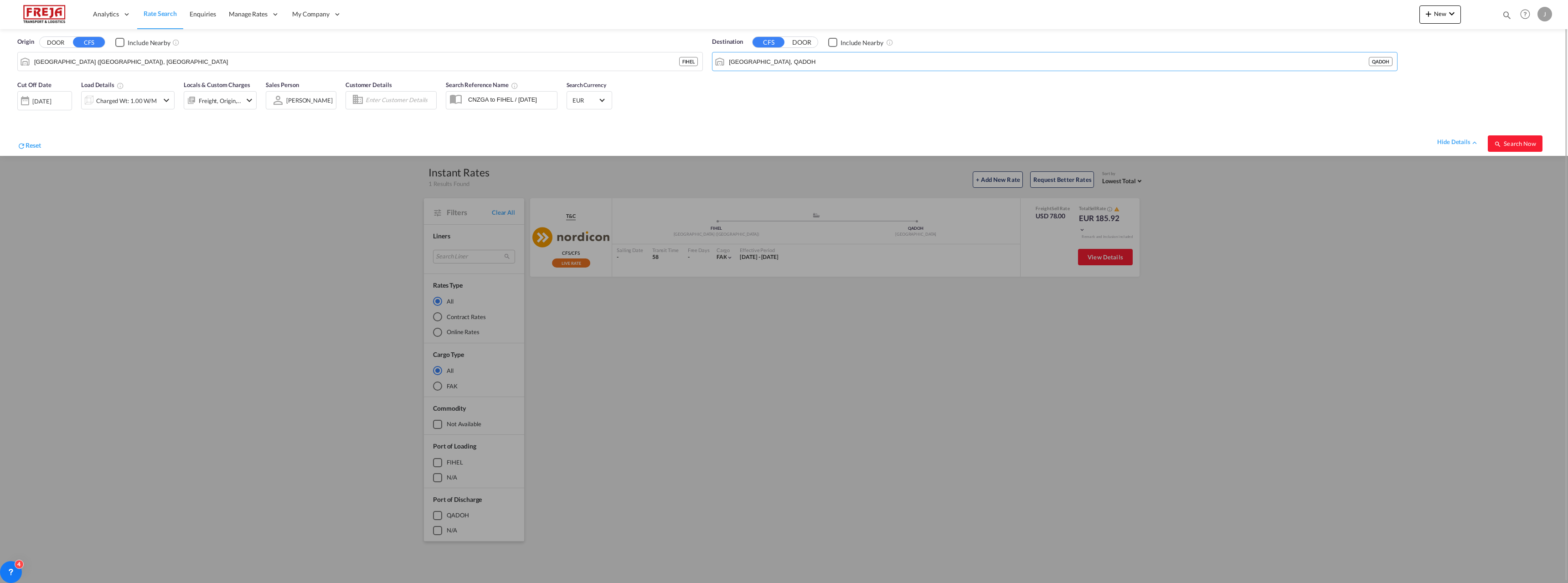
click at [688, 50] on div "Origin DOOR CFS Include Nearby [GEOGRAPHIC_DATA] ([GEOGRAPHIC_DATA]), FIHEL FIH…" at bounding box center [784, 52] width 1550 height 46
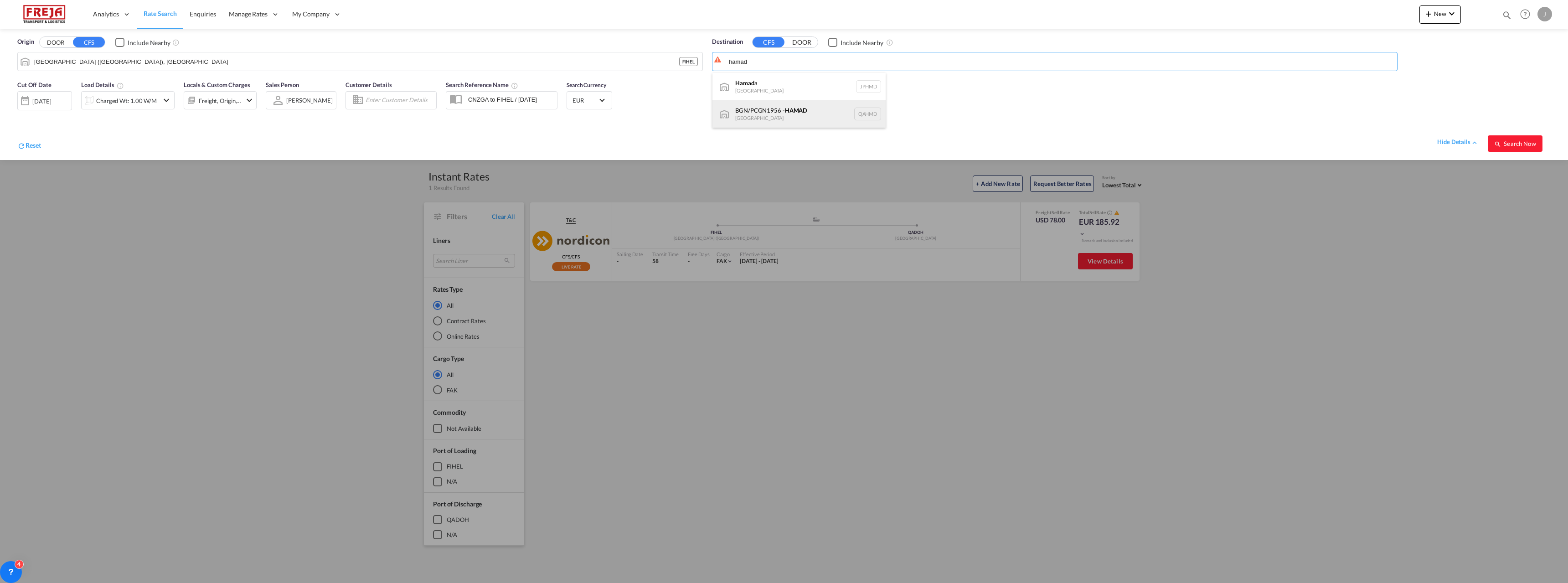
click at [775, 116] on div "BGN/PCGN1956 - HAMAD [GEOGRAPHIC_DATA] QAHMD" at bounding box center [799, 114] width 173 height 27
type input "BGN/PCGN1956 - HAMAD, QAHMD"
click at [1511, 148] on button "Search Now" at bounding box center [1515, 143] width 55 height 16
